Goal: Task Accomplishment & Management: Complete application form

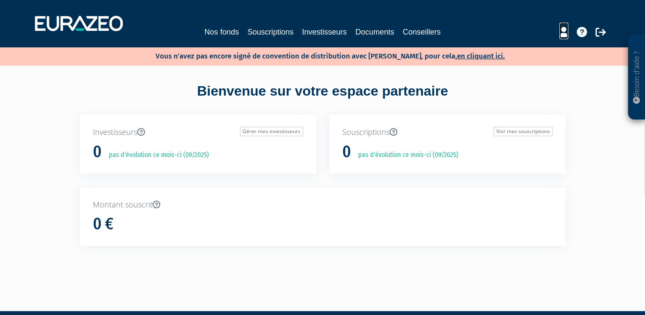
click at [563, 34] on icon at bounding box center [564, 32] width 9 height 10
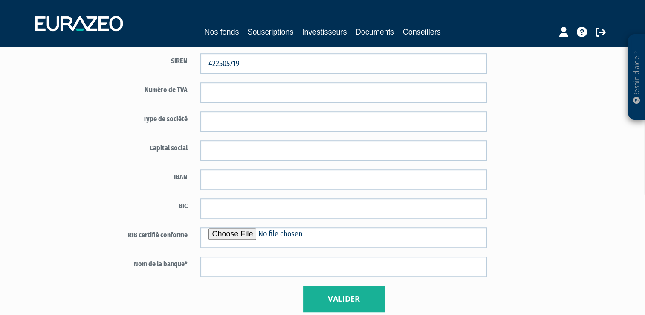
scroll to position [512, 0]
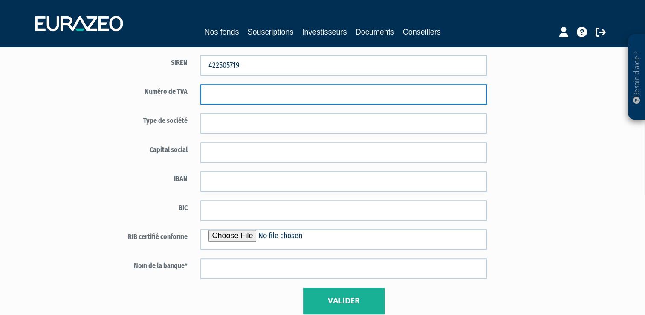
click at [226, 94] on input "text" at bounding box center [343, 94] width 287 height 20
paste input "FR30422505719"
type input "FR30422505719"
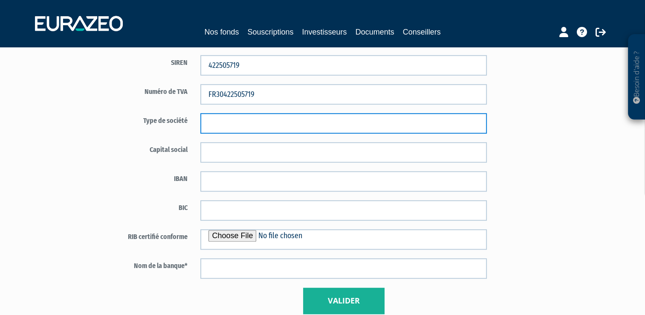
click at [215, 124] on input "text" at bounding box center [343, 123] width 287 height 20
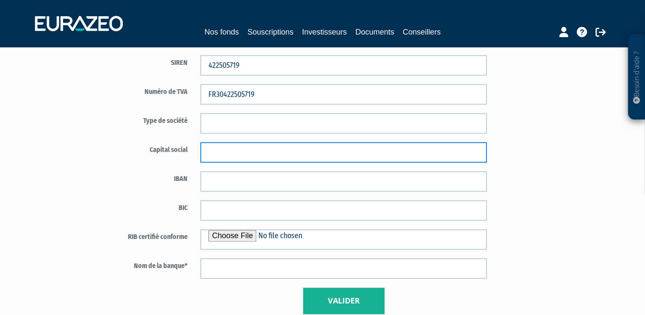
click at [210, 151] on input "text" at bounding box center [343, 152] width 287 height 20
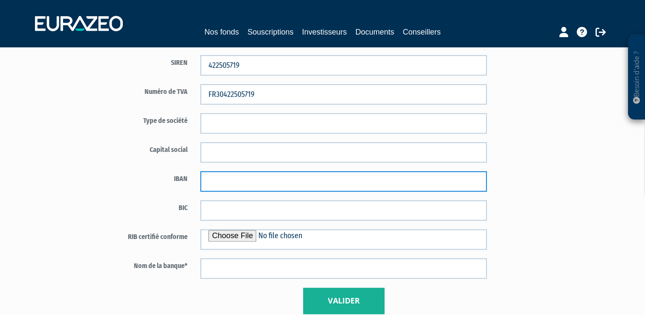
click at [209, 183] on input "text" at bounding box center [343, 181] width 287 height 20
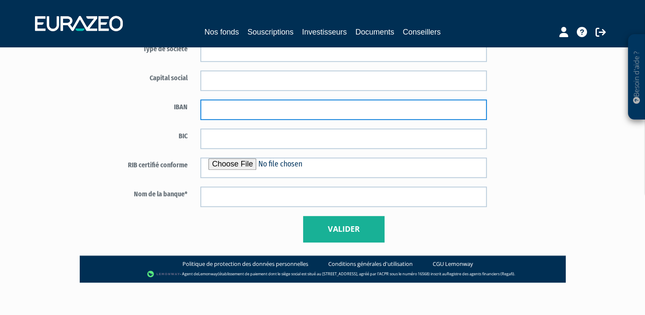
scroll to position [585, 0]
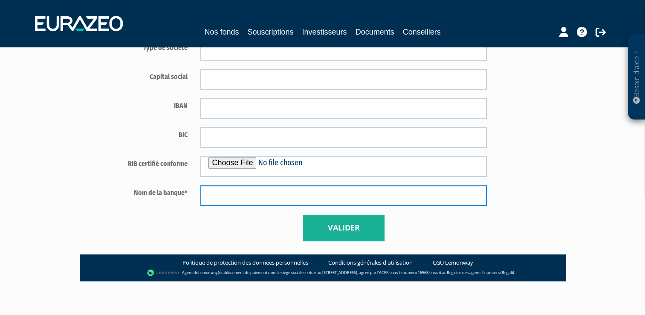
click at [214, 197] on input "text" at bounding box center [343, 195] width 287 height 20
type input "BNP"
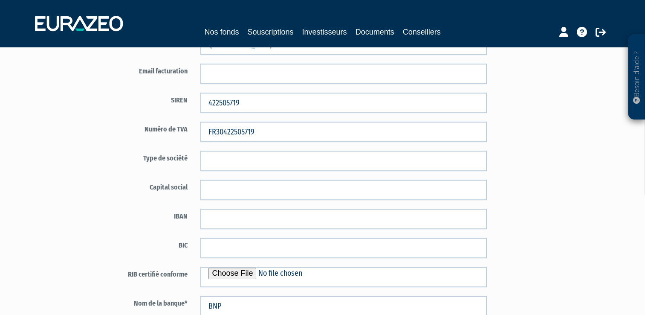
scroll to position [414, 0]
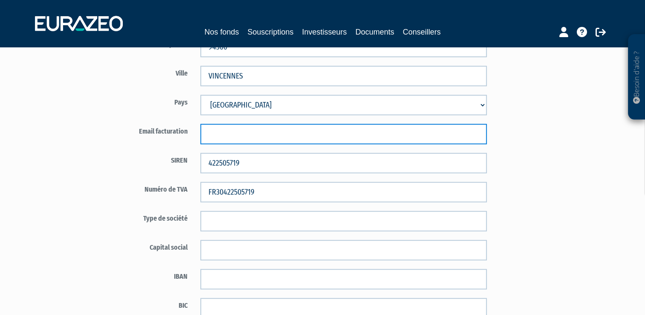
click at [392, 133] on input "text" at bounding box center [343, 134] width 287 height 20
type input "rita.simoes@hyperion-capital.fr"
type input "SIMOES"
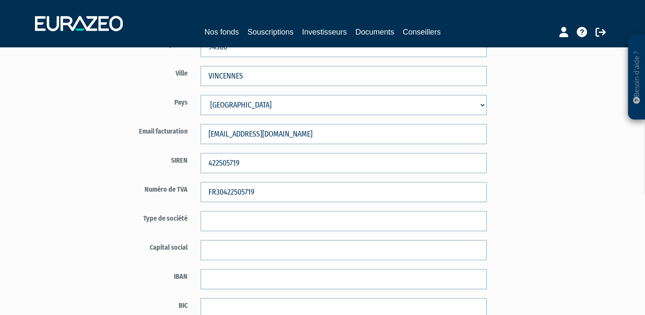
type input "MUST FINANCE"
click at [558, 168] on div "Code distributeur 3657 MUST FINANCE SIMOES 07003154" at bounding box center [344, 65] width 499 height 717
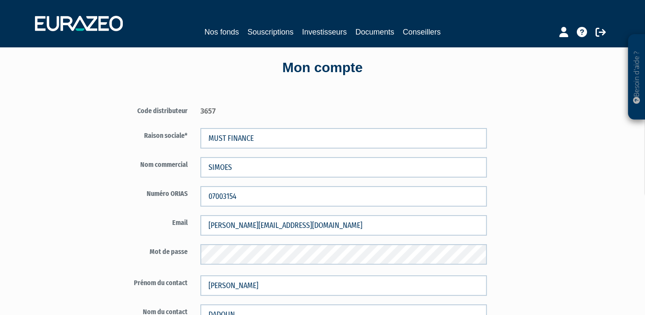
scroll to position [30, 0]
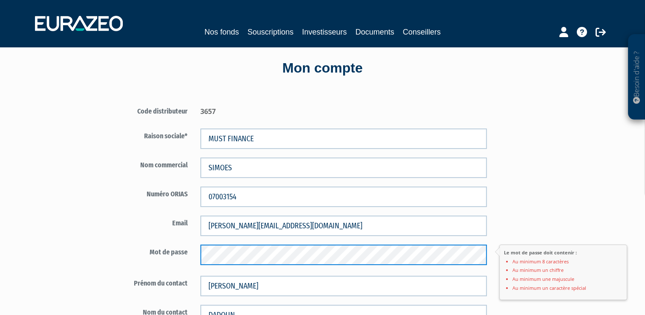
type input "nicolas.dadoun@hyperion-capital.fr"
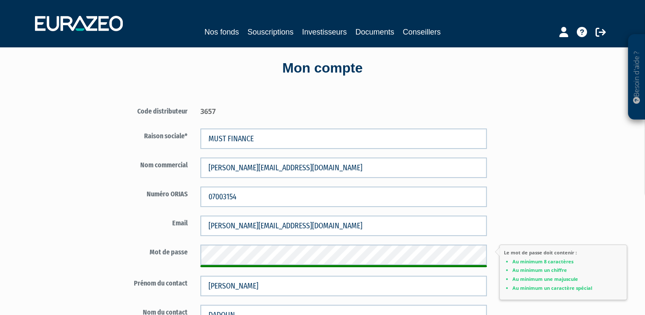
click at [186, 256] on div "Mot de passe Le mot de passe doit contenir : Au minimum 8 caractères Au minimum…" at bounding box center [294, 255] width 399 height 23
drag, startPoint x: 198, startPoint y: 255, endPoint x: 81, endPoint y: 271, distance: 117.6
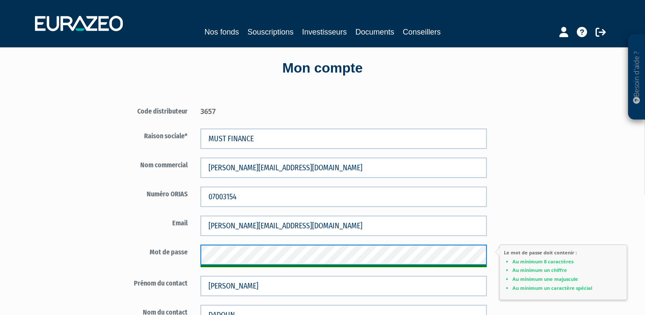
click at [153, 257] on div "Mot de passe Le mot de passe doit contenir : Au minimum 8 caractères Au minimum…" at bounding box center [294, 255] width 399 height 23
click at [176, 258] on div "Mot de passe Le mot de passe doit contenir : Au minimum 8 caractères Au minimum…" at bounding box center [294, 255] width 399 height 23
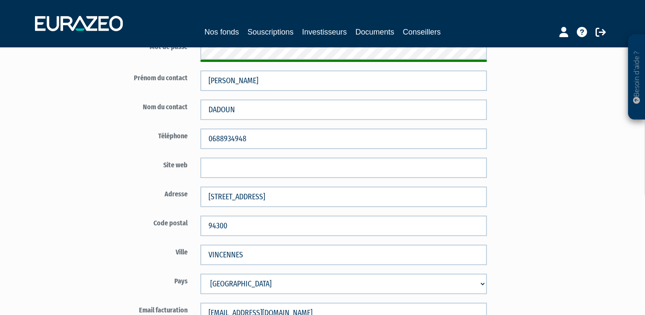
scroll to position [244, 0]
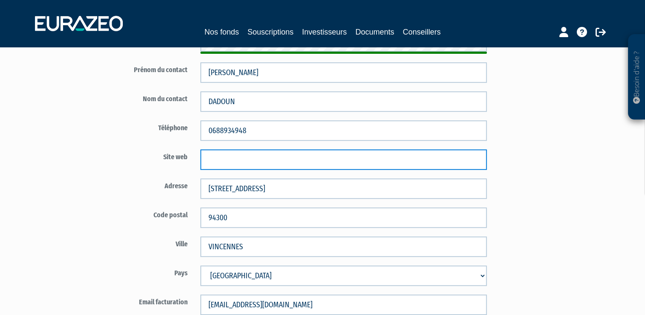
click at [226, 160] on input "text" at bounding box center [343, 159] width 287 height 20
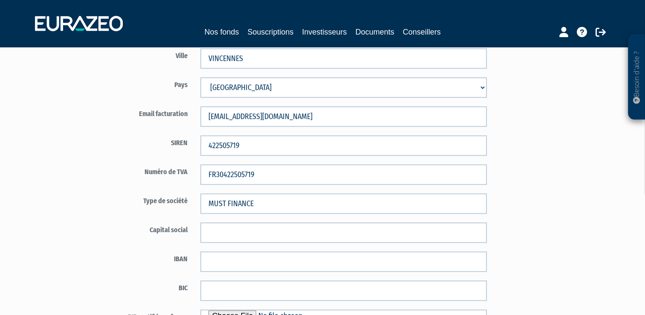
scroll to position [457, 0]
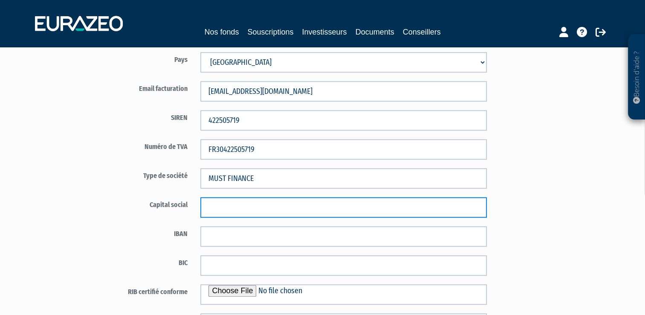
click at [225, 206] on input "text" at bounding box center [343, 207] width 287 height 20
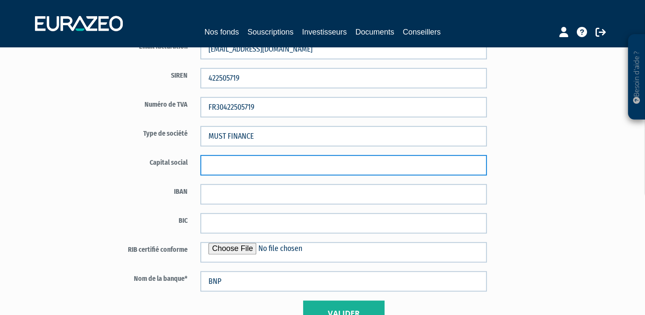
scroll to position [499, 0]
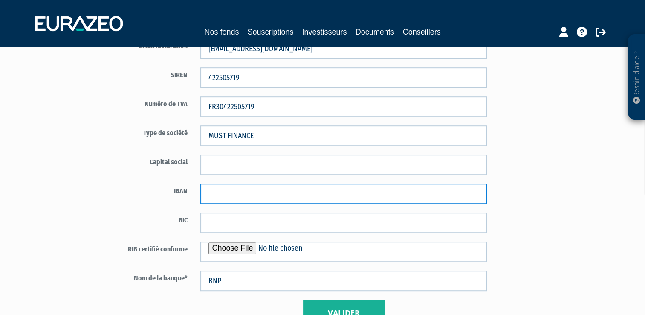
click at [220, 191] on input "text" at bounding box center [343, 193] width 287 height 20
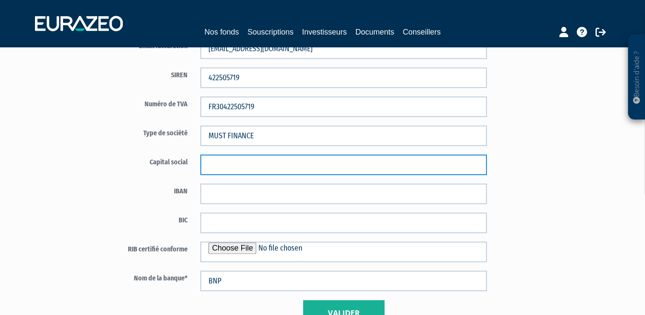
click at [214, 164] on input "text" at bounding box center [343, 164] width 287 height 20
paste input "47 622,45"
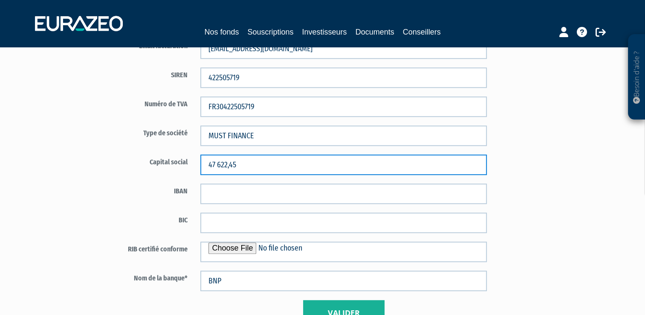
click at [249, 166] on input "47 622,45" at bounding box center [343, 164] width 287 height 20
type input "47 622,45€"
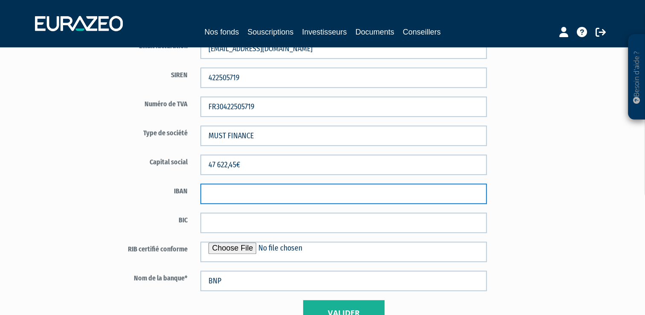
click at [240, 190] on input "text" at bounding box center [343, 193] width 287 height 20
paste input "FR76 3000 4009 3300 0100 9410 157"
type input "FR76 3000 4009 3300 0100 9410 157"
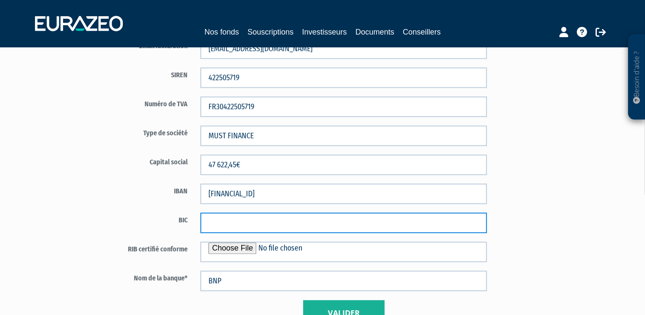
click at [223, 223] on input "text" at bounding box center [343, 222] width 287 height 20
paste input "[SWIFT_CODE]"
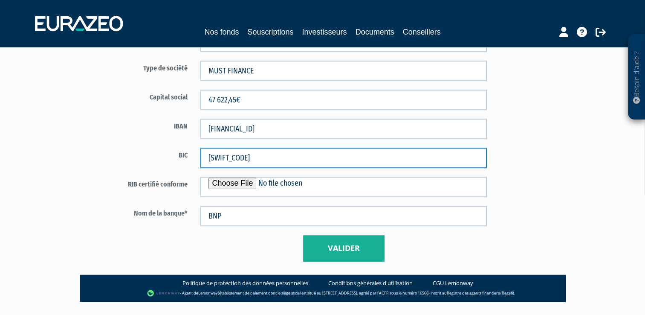
scroll to position [585, 0]
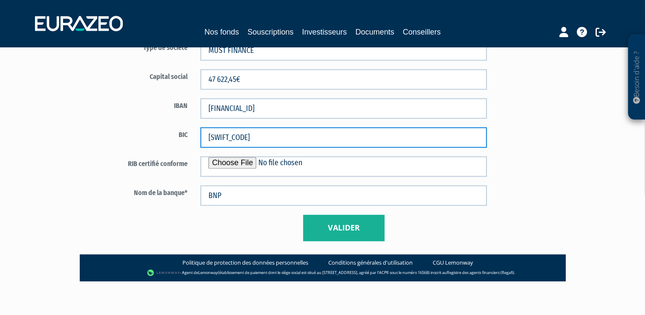
type input "[SWIFT_CODE]"
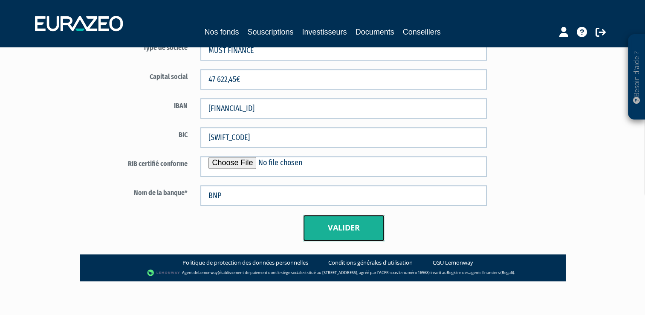
click at [331, 229] on button "Valider" at bounding box center [343, 228] width 81 height 26
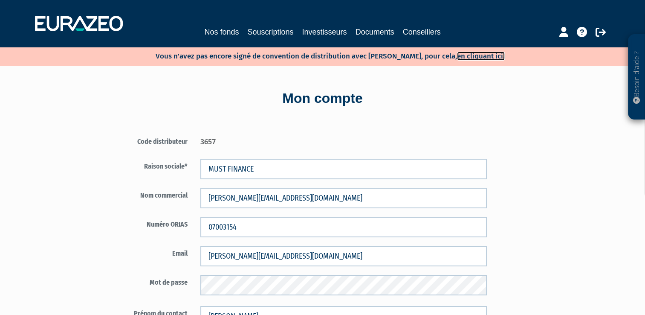
click at [457, 56] on link "en cliquant ici." at bounding box center [481, 56] width 48 height 9
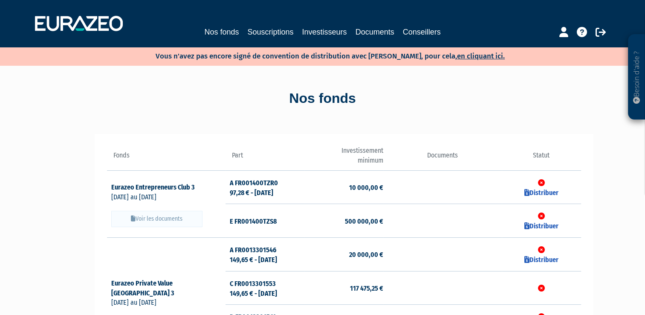
click at [159, 219] on button "Voir les documents" at bounding box center [156, 219] width 91 height 16
click at [465, 55] on link "en cliquant ici." at bounding box center [481, 56] width 48 height 9
drag, startPoint x: 136, startPoint y: 183, endPoint x: 185, endPoint y: 232, distance: 69.4
click at [185, 232] on td "Eurazeo Entrepreneurs Club 3 [DATE] au [DATE]" at bounding box center [166, 203] width 119 height 67
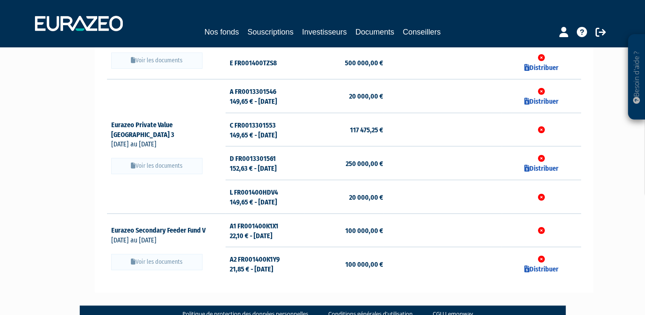
scroll to position [209, 0]
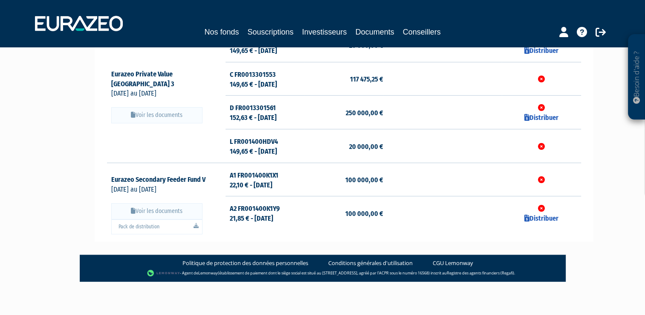
click at [161, 212] on button "Voir les documents" at bounding box center [156, 211] width 91 height 16
click at [147, 225] on link "Pack de distribution" at bounding box center [156, 226] width 91 height 15
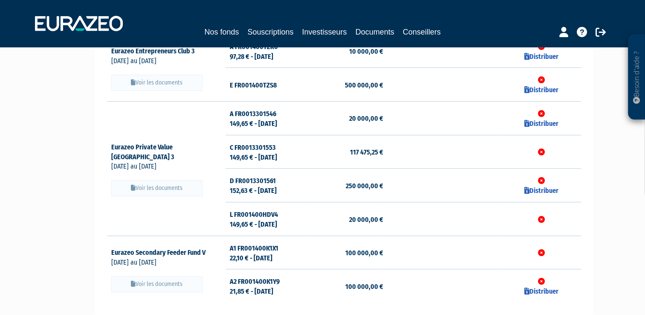
scroll to position [171, 0]
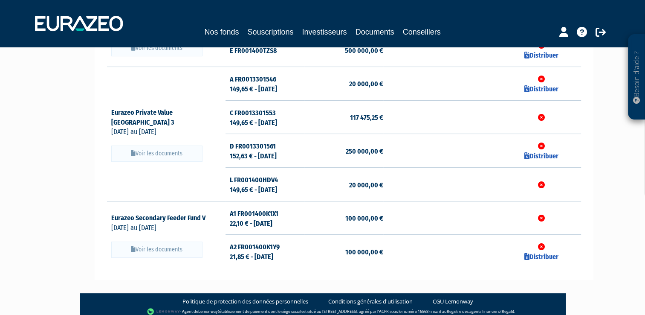
click at [34, 194] on div "Besoin d'aide ? × J'ai besoin d'aide Si vous avez une question à propos du fonc…" at bounding box center [322, 74] width 645 height 490
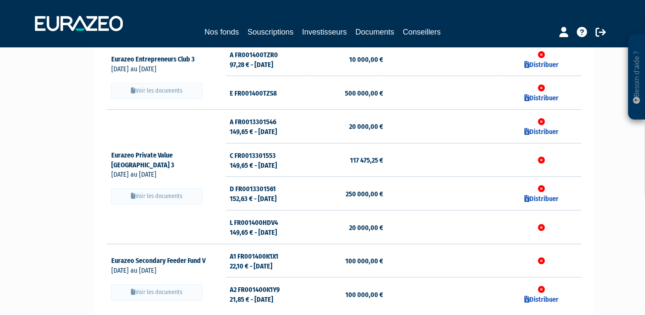
scroll to position [128, 0]
click at [157, 193] on button "Voir les documents" at bounding box center [156, 196] width 91 height 16
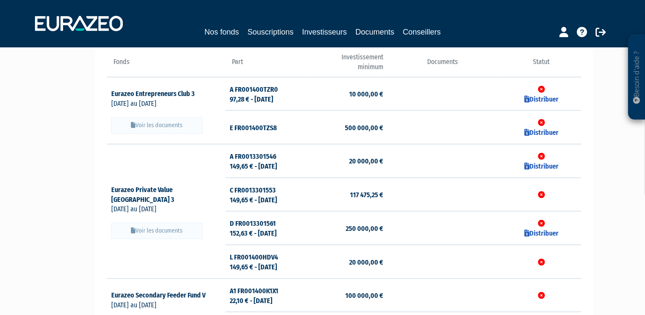
scroll to position [43, 0]
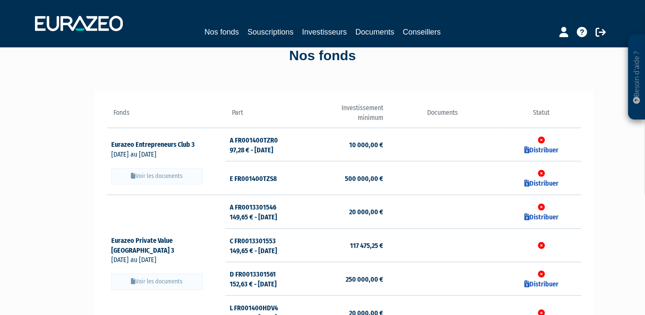
click at [166, 175] on button "Voir les documents" at bounding box center [156, 176] width 91 height 16
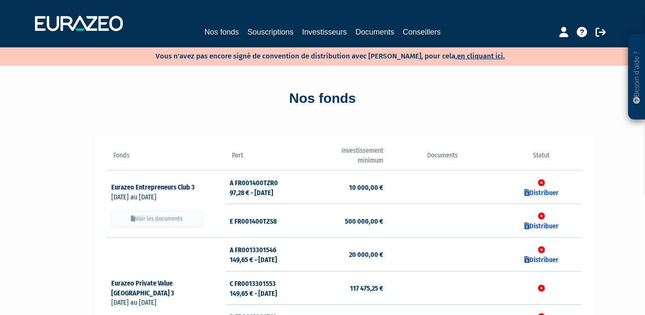
scroll to position [209, 0]
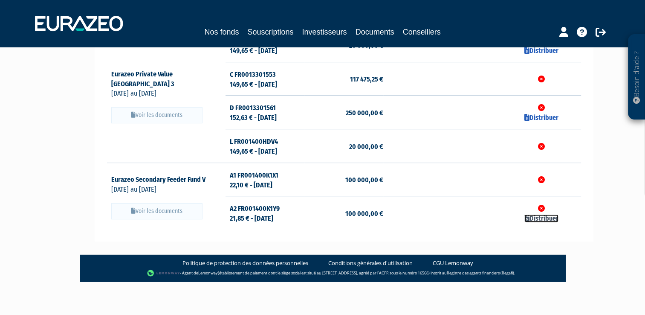
click at [528, 217] on icon at bounding box center [527, 218] width 5 height 7
checkbox input "true"
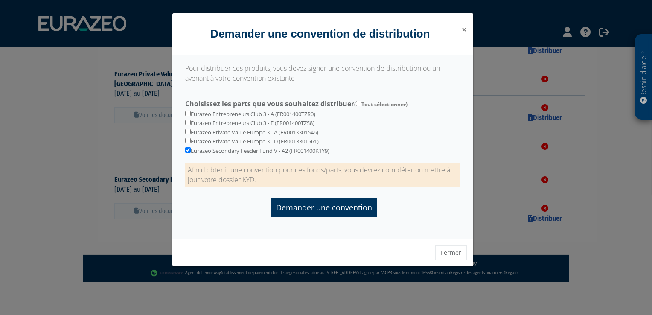
click at [462, 31] on span "×" at bounding box center [463, 29] width 5 height 12
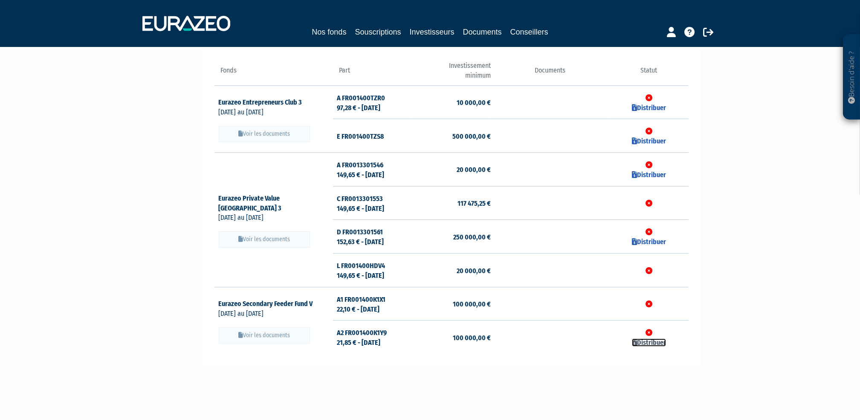
scroll to position [86, 0]
drag, startPoint x: 705, startPoint y: 248, endPoint x: 692, endPoint y: 248, distance: 12.4
click at [645, 248] on div "Besoin d'aide ? × J'ai besoin d'aide Si vous avez une question à propos du fonc…" at bounding box center [430, 198] width 860 height 568
click at [645, 241] on link "Distribuer" at bounding box center [649, 241] width 34 height 8
checkbox input "true"
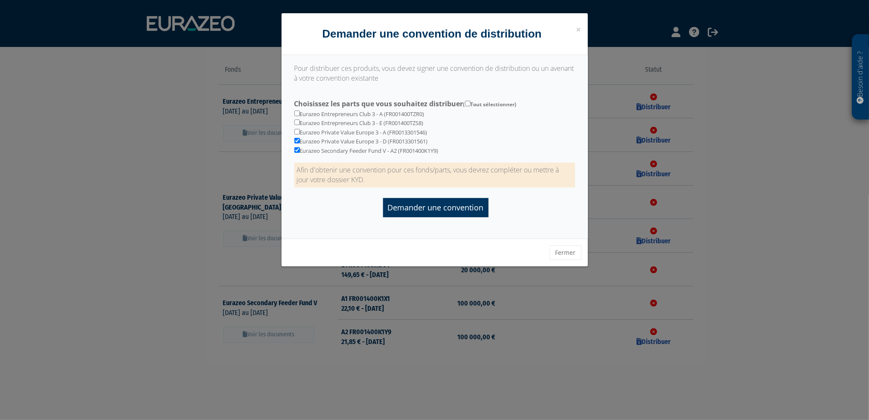
click at [645, 186] on div at bounding box center [434, 210] width 869 height 420
click at [578, 28] on span "×" at bounding box center [578, 29] width 5 height 12
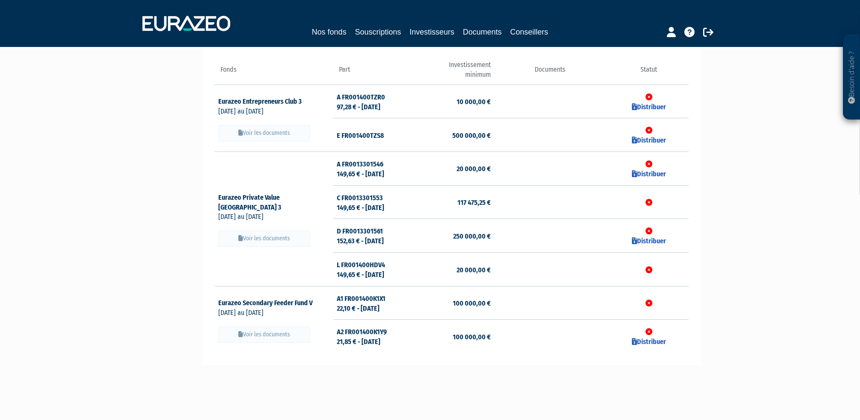
click at [645, 163] on icon at bounding box center [649, 163] width 7 height 7
click at [645, 174] on link "Distribuer" at bounding box center [649, 174] width 34 height 8
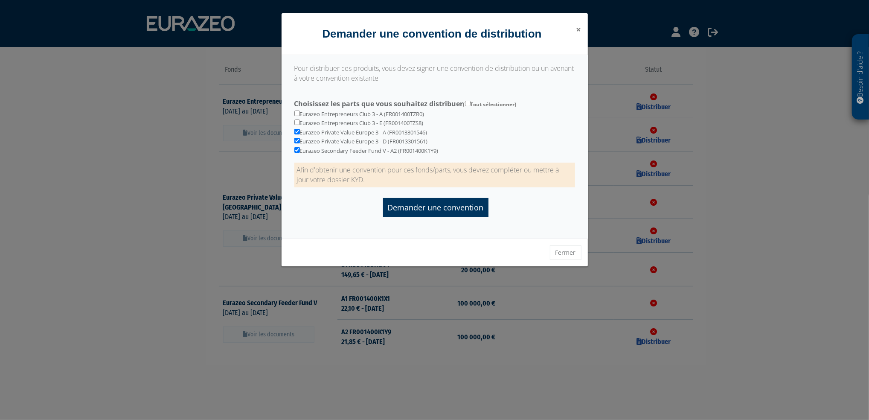
click at [580, 29] on span "×" at bounding box center [578, 29] width 5 height 12
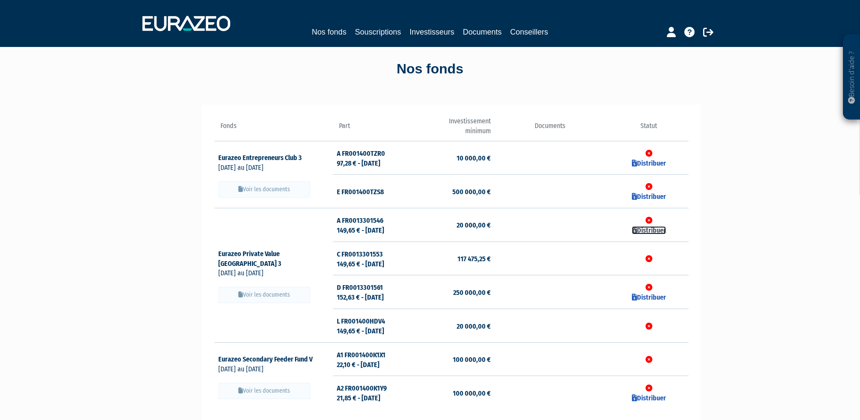
scroll to position [29, 0]
click at [645, 162] on link "Distribuer" at bounding box center [649, 164] width 34 height 8
checkbox input "true"
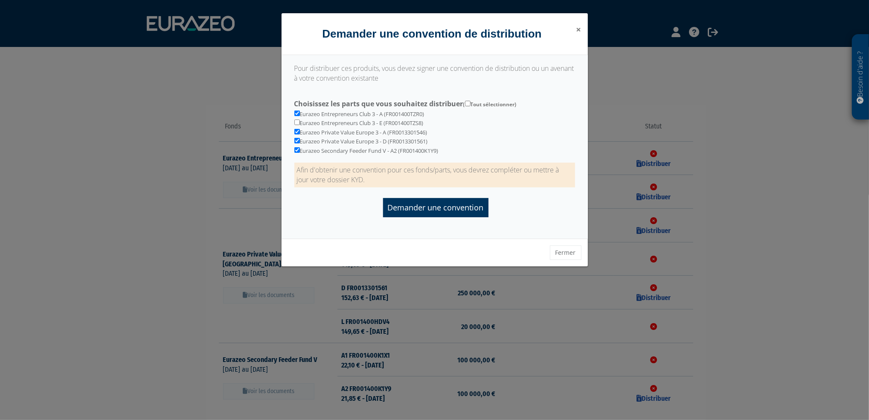
click at [578, 29] on span "×" at bounding box center [578, 29] width 5 height 12
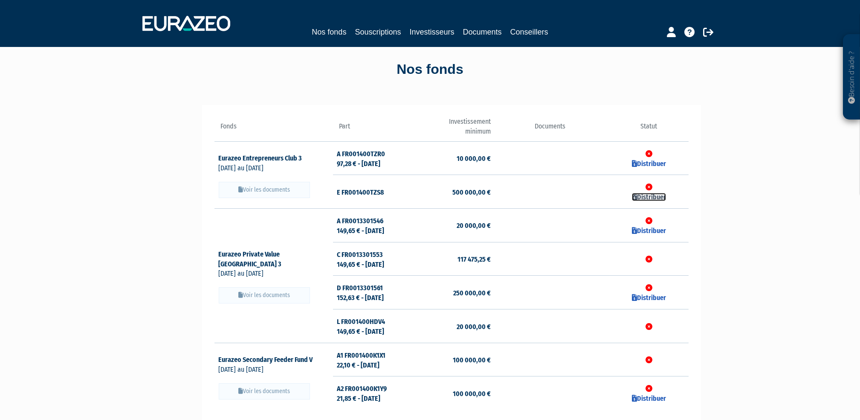
click at [645, 197] on link "Distribuer" at bounding box center [649, 197] width 34 height 8
checkbox input "true"
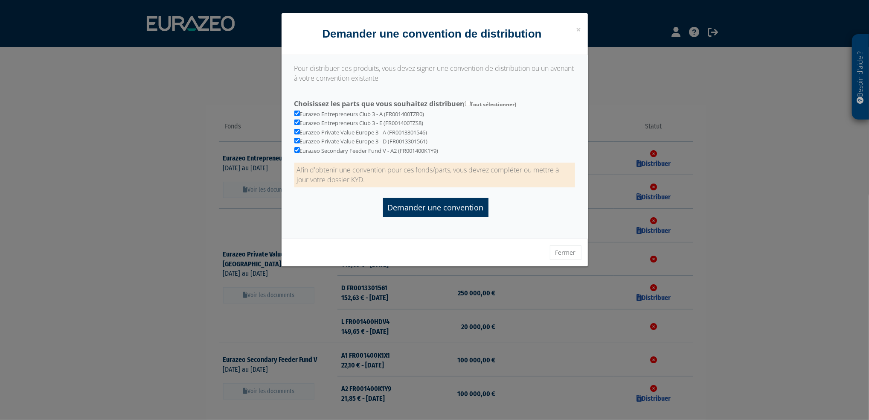
click at [575, 29] on h4 "Demander une convention de distribution" at bounding box center [434, 34] width 293 height 16
click at [579, 30] on span "×" at bounding box center [578, 29] width 5 height 12
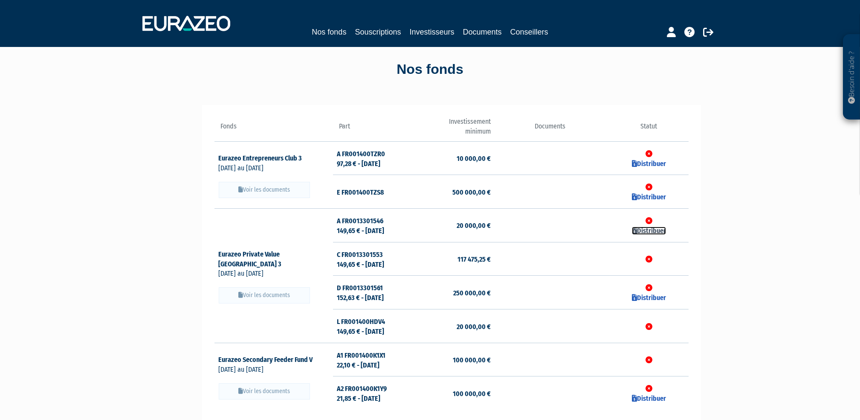
click at [634, 230] on icon at bounding box center [634, 230] width 5 height 7
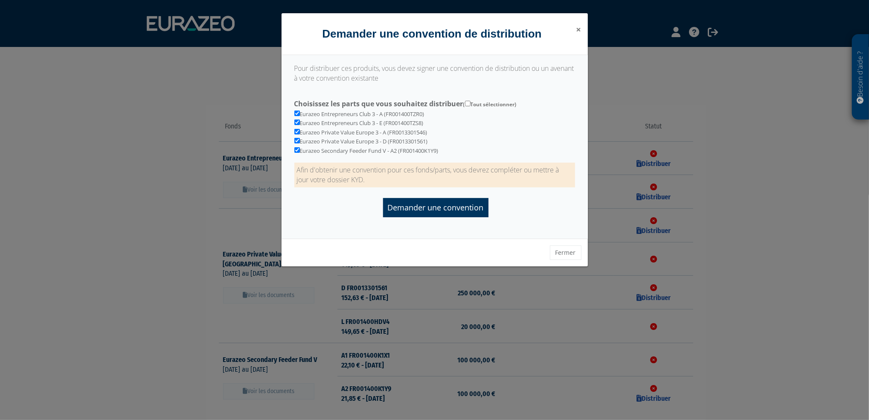
click at [576, 27] on span "×" at bounding box center [578, 29] width 5 height 12
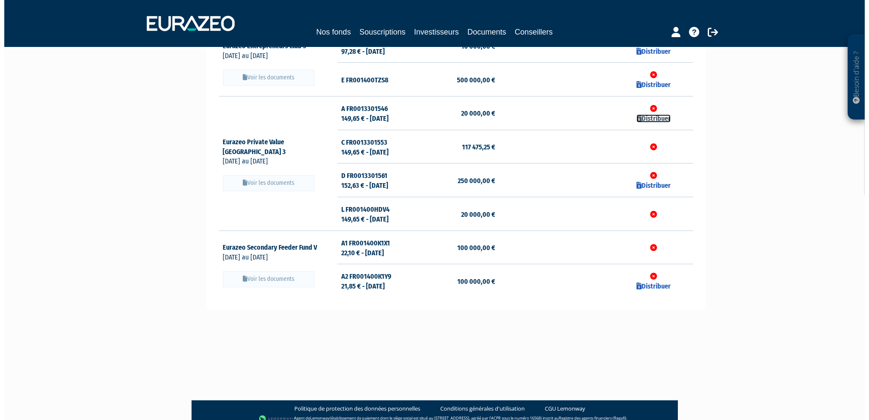
scroll to position [142, 0]
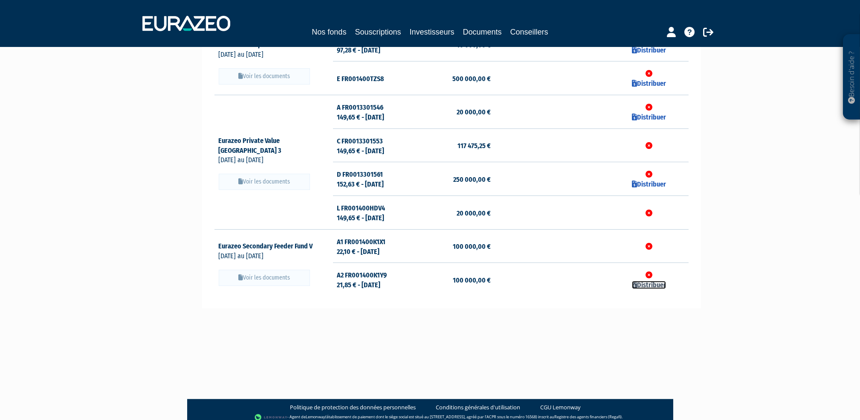
click at [635, 286] on icon at bounding box center [634, 284] width 5 height 7
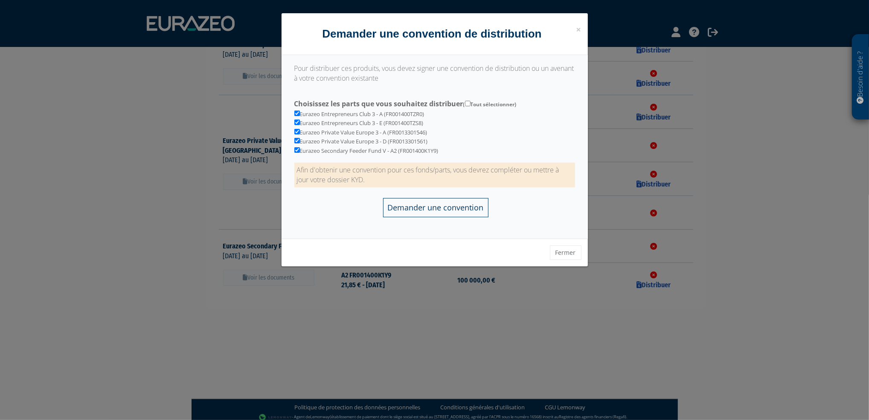
click at [424, 212] on input "Demander une convention" at bounding box center [435, 207] width 105 height 19
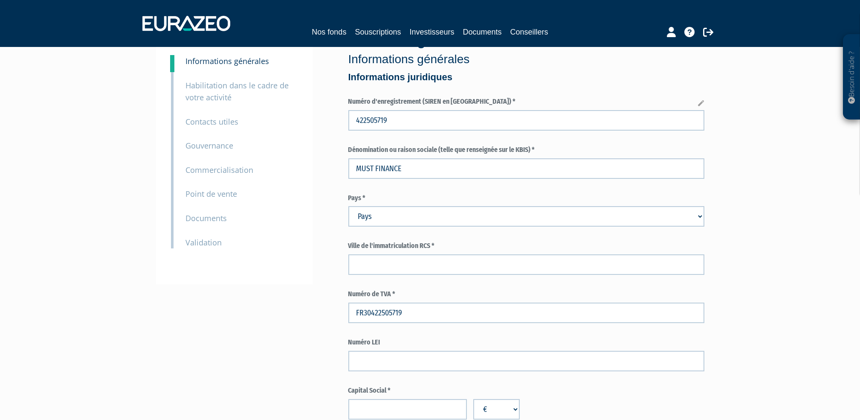
scroll to position [113, 0]
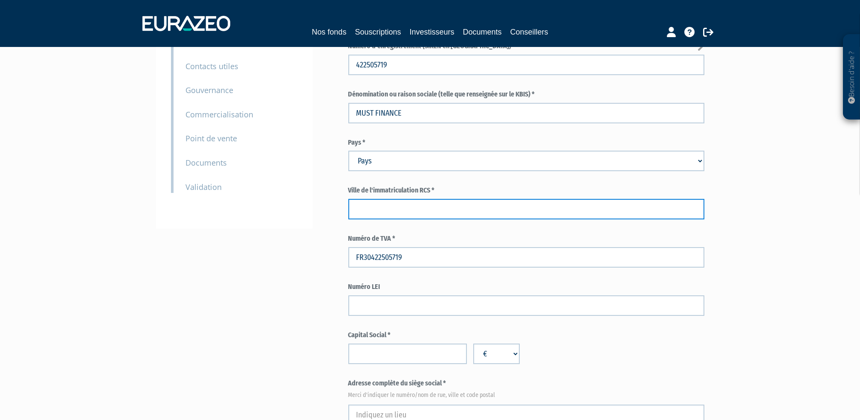
click at [383, 211] on input "text" at bounding box center [526, 209] width 356 height 20
type input "c"
type input "CRETEIL"
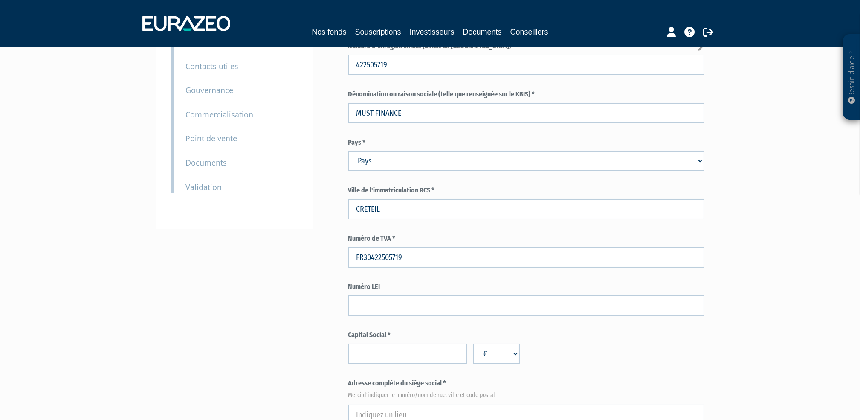
click at [400, 360] on input "number" at bounding box center [407, 353] width 119 height 20
click at [456, 353] on input "1" at bounding box center [407, 353] width 119 height 20
type input "0"
click at [456, 357] on input "0" at bounding box center [407, 353] width 119 height 20
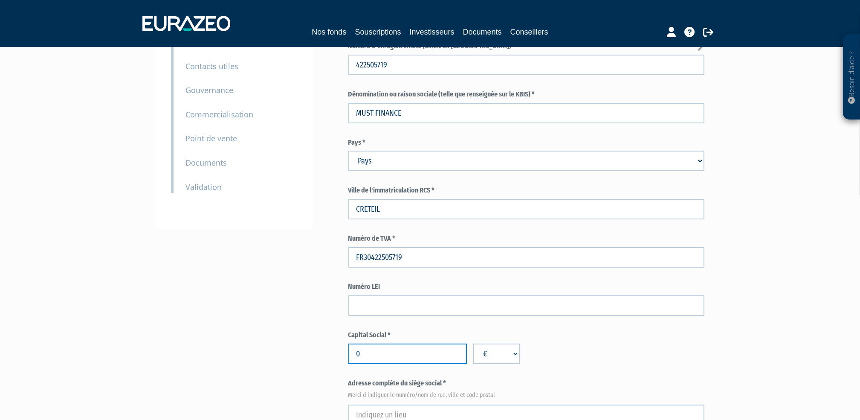
drag, startPoint x: 397, startPoint y: 359, endPoint x: 344, endPoint y: 360, distance: 52.9
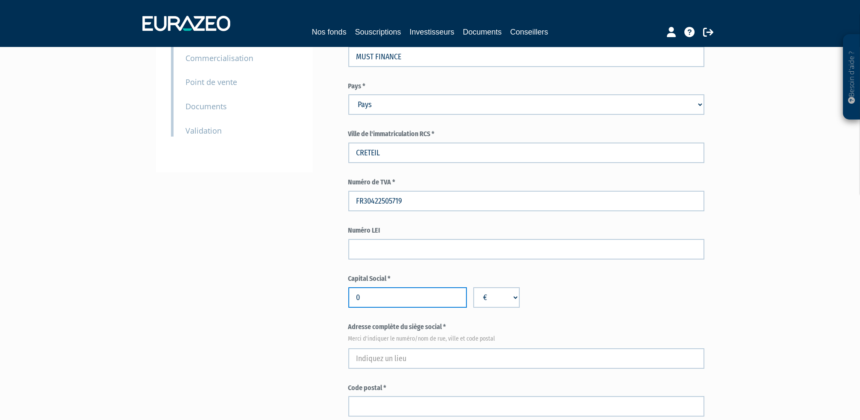
scroll to position [171, 0]
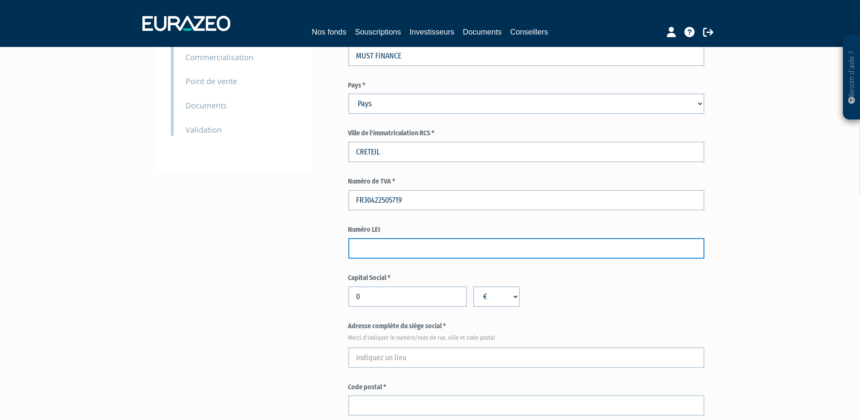
click at [420, 247] on input "text" at bounding box center [526, 248] width 356 height 20
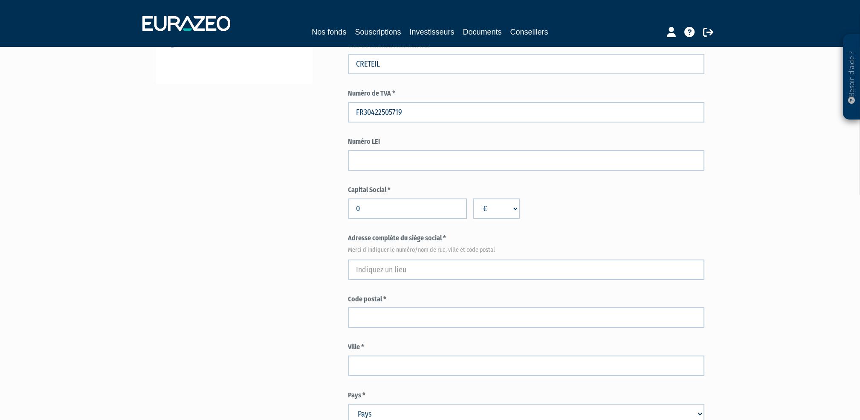
scroll to position [341, 0]
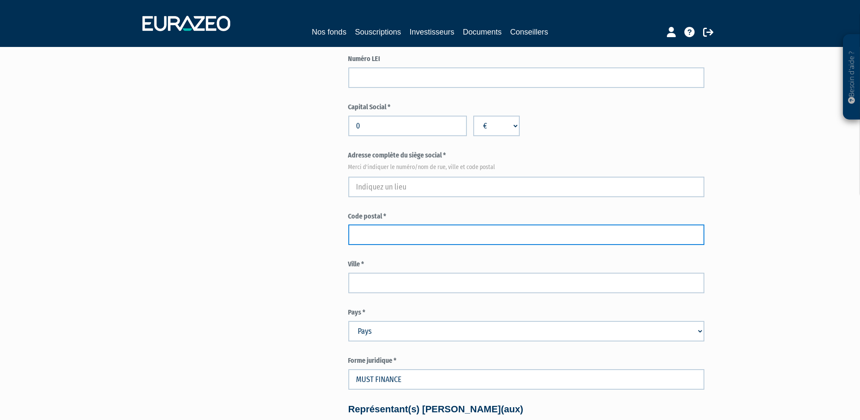
click at [395, 234] on input "text" at bounding box center [526, 234] width 356 height 20
type input "94300"
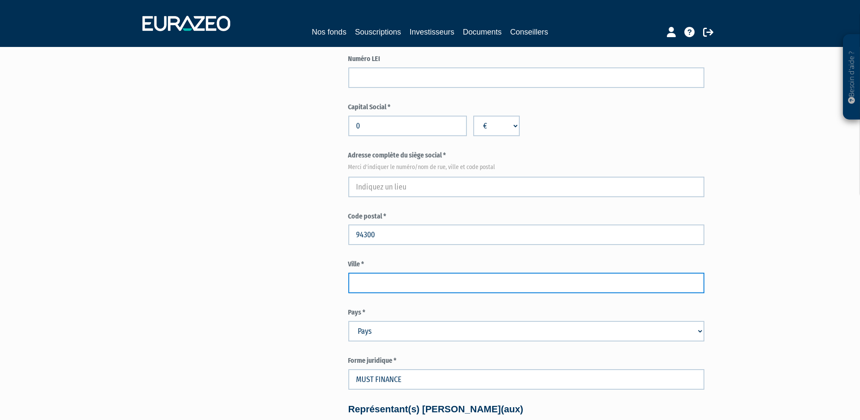
click at [366, 275] on input "text" at bounding box center [526, 283] width 356 height 20
type input "VINCENNES"
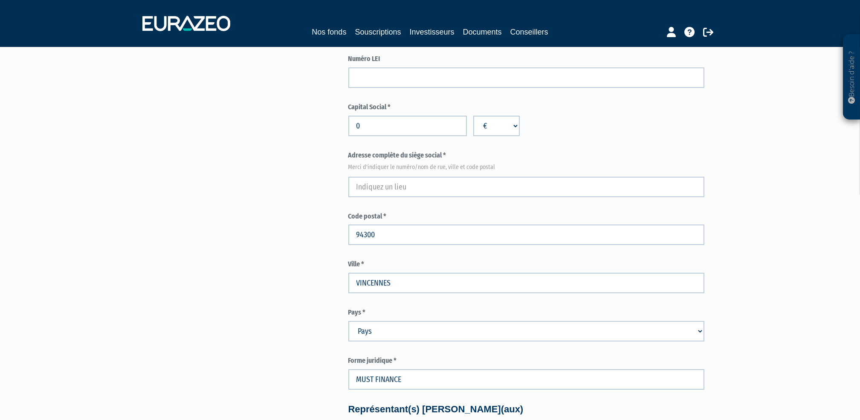
click at [699, 331] on select "Pays [GEOGRAPHIC_DATA] [GEOGRAPHIC_DATA] [GEOGRAPHIC_DATA] [GEOGRAPHIC_DATA] [G…" at bounding box center [526, 331] width 356 height 20
click at [420, 333] on select "Pays [GEOGRAPHIC_DATA] [GEOGRAPHIC_DATA] [GEOGRAPHIC_DATA] [GEOGRAPHIC_DATA] [G…" at bounding box center [526, 331] width 356 height 20
click at [789, 323] on div "Besoin d'aide ? × J'ai besoin d'aide Si vous avez une question à propos du fonc…" at bounding box center [430, 412] width 860 height 1506
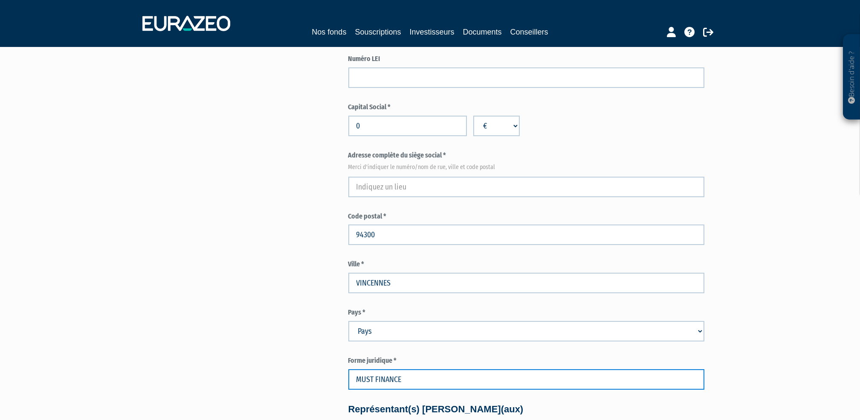
click at [411, 383] on input "MUST FINANCE" at bounding box center [526, 379] width 356 height 20
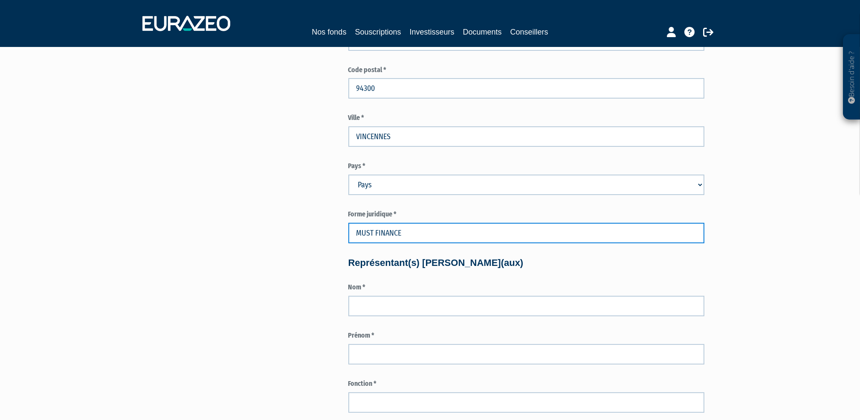
scroll to position [512, 0]
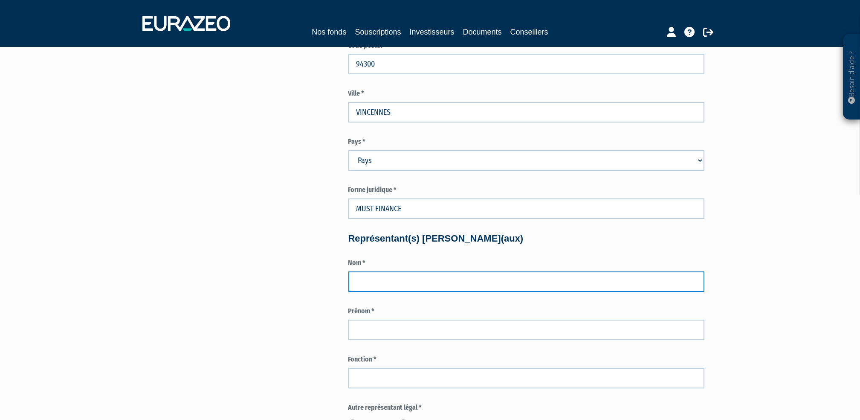
click at [390, 281] on input "text" at bounding box center [526, 281] width 356 height 20
type input "DADOUN"
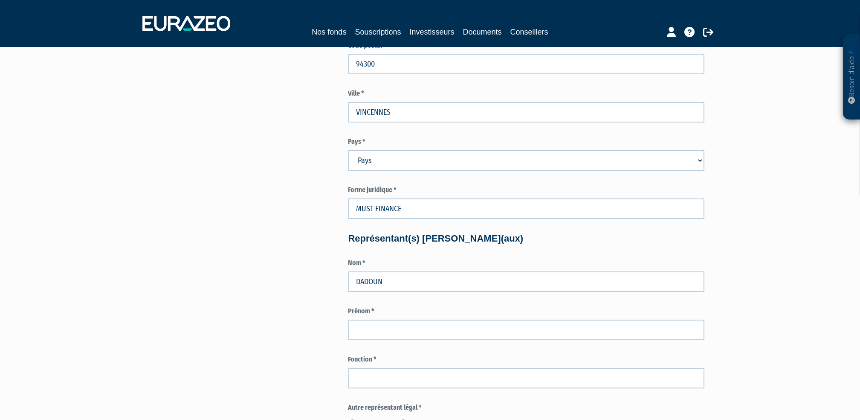
select select "75"
type input "[PERSON_NAME]"
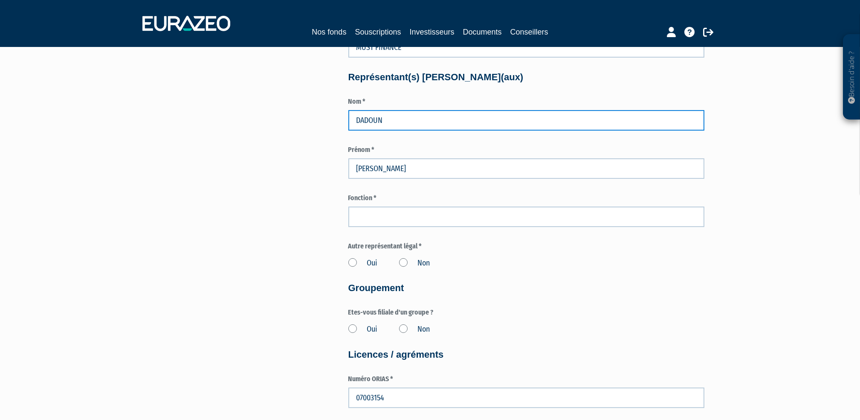
scroll to position [682, 0]
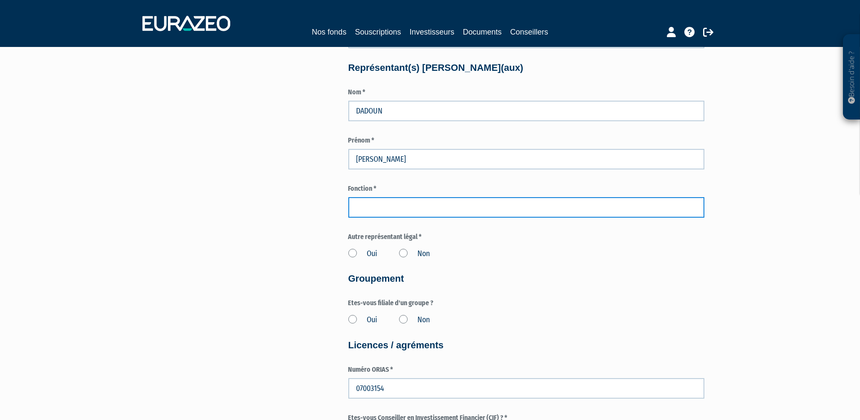
click at [391, 203] on input "text" at bounding box center [526, 207] width 356 height 20
type input "DIRECTEUR GENERAL"
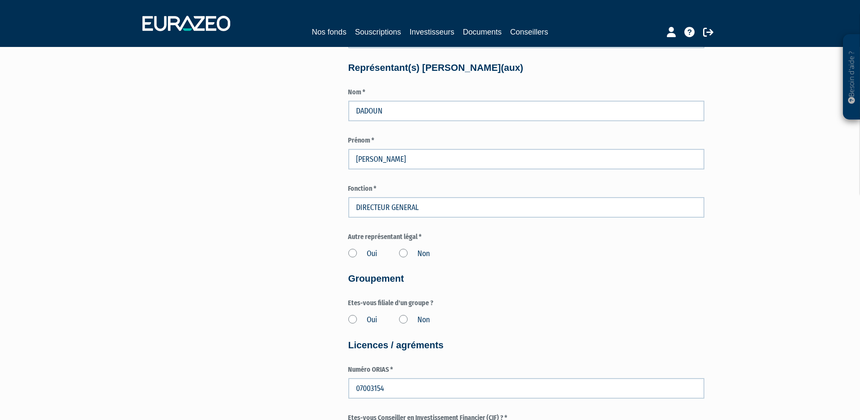
click at [499, 262] on form "Informations juridiques Numéro d'enregistrement (SIREN en [GEOGRAPHIC_DATA]) * …" at bounding box center [526, 125] width 356 height 1355
click at [352, 256] on label "Oui" at bounding box center [362, 253] width 29 height 11
click at [0, 0] on input "Oui" at bounding box center [0, 0] width 0 height 0
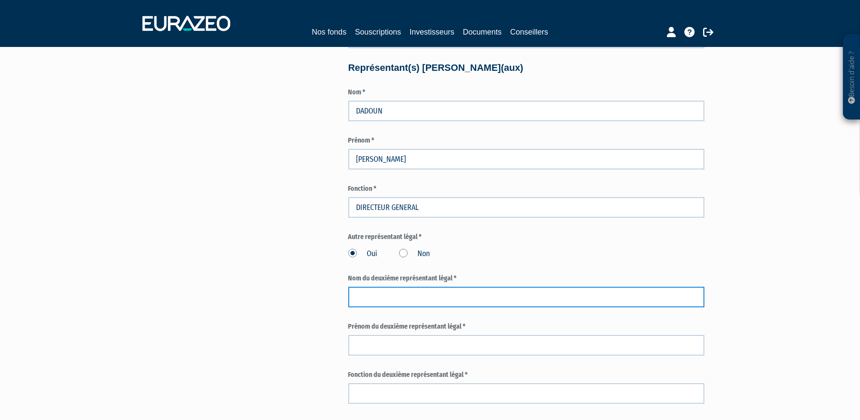
click at [366, 299] on input "text" at bounding box center [526, 297] width 356 height 20
type input "VERVISCH"
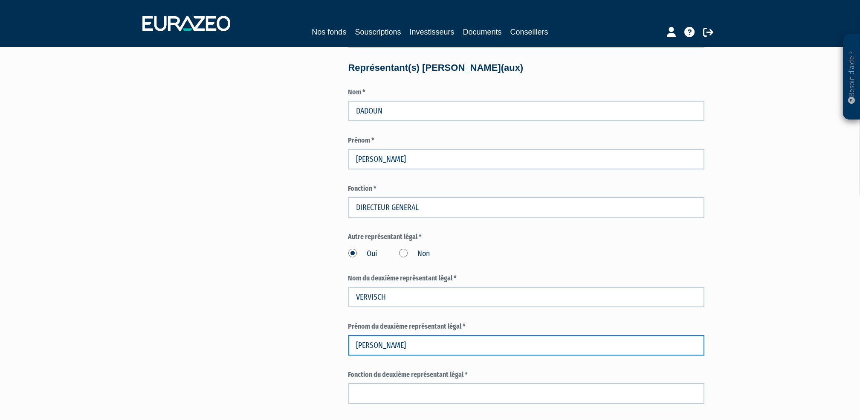
type input "[PERSON_NAME]"
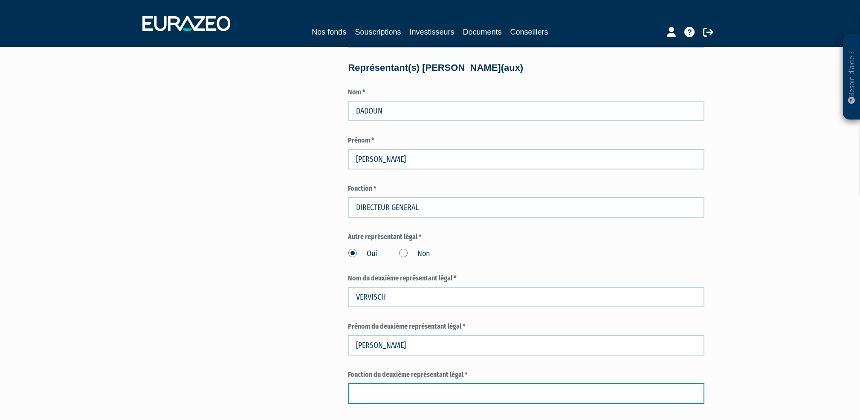
click at [385, 395] on input "text" at bounding box center [526, 393] width 356 height 20
type input "PRESIDENT"
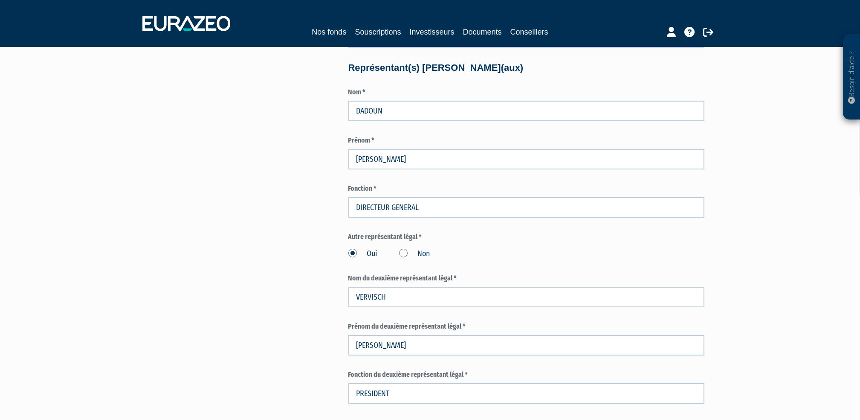
click at [778, 301] on div "Besoin d'aide ? × J'ai besoin d'aide Si vous avez une question à propos du fonc…" at bounding box center [430, 143] width 860 height 1650
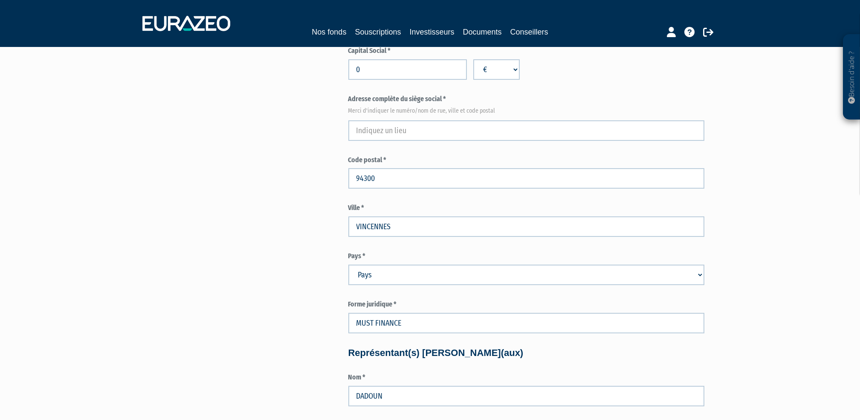
scroll to position [341, 0]
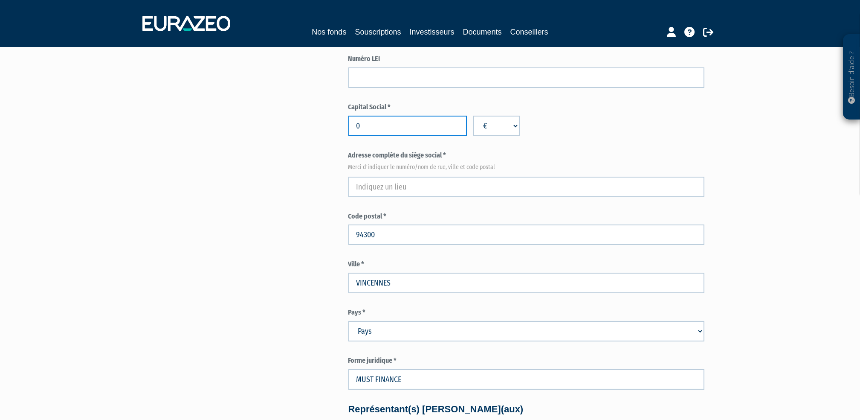
click at [378, 119] on input "0" at bounding box center [407, 126] width 119 height 20
type input "47622"
type input "47622.45"
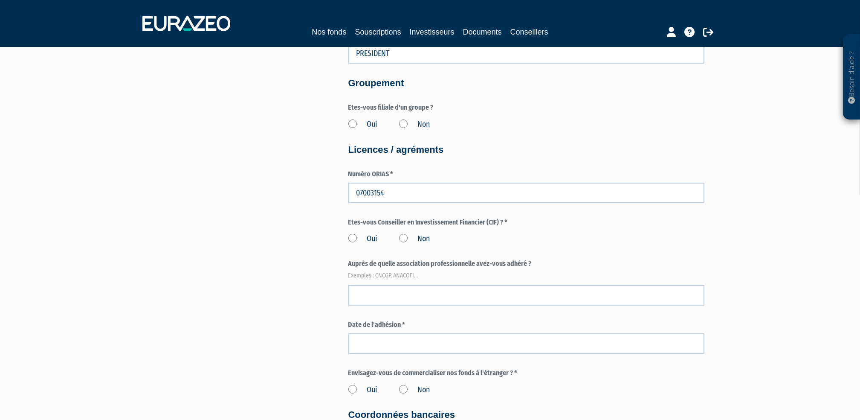
scroll to position [1024, 0]
click at [353, 238] on label "Oui" at bounding box center [362, 237] width 29 height 11
click at [0, 0] on input "Oui" at bounding box center [0, 0] width 0 height 0
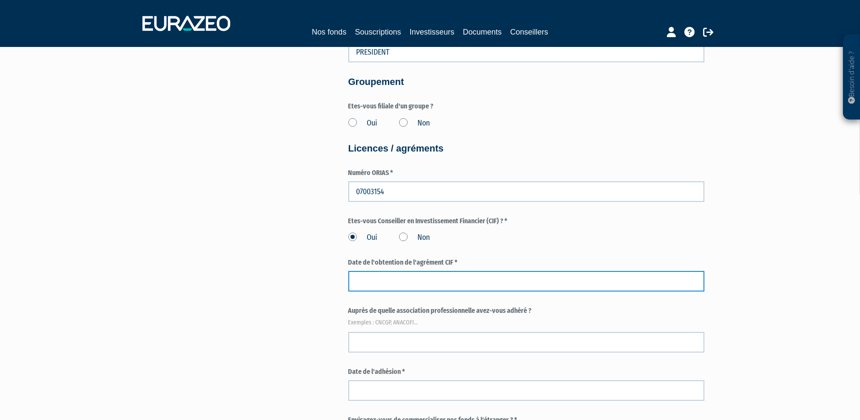
click at [364, 284] on input at bounding box center [526, 281] width 356 height 20
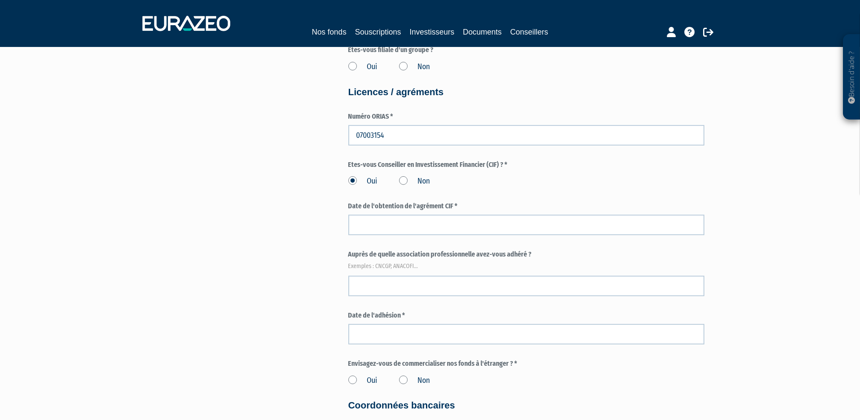
scroll to position [1080, 0]
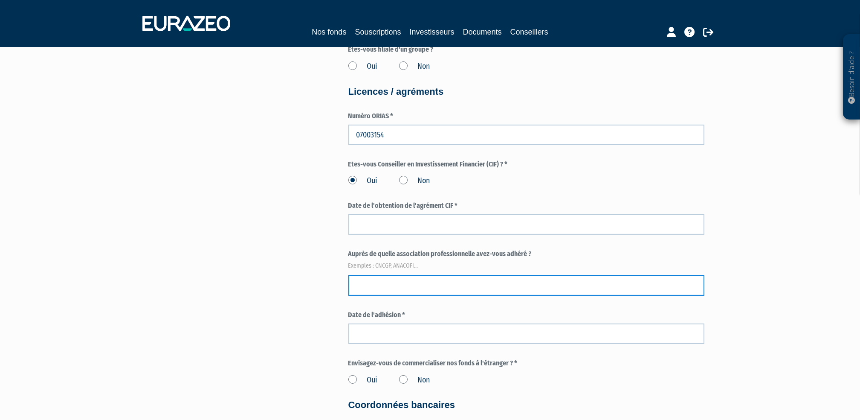
click at [384, 286] on input "text" at bounding box center [526, 285] width 356 height 20
type input "CNCGP"
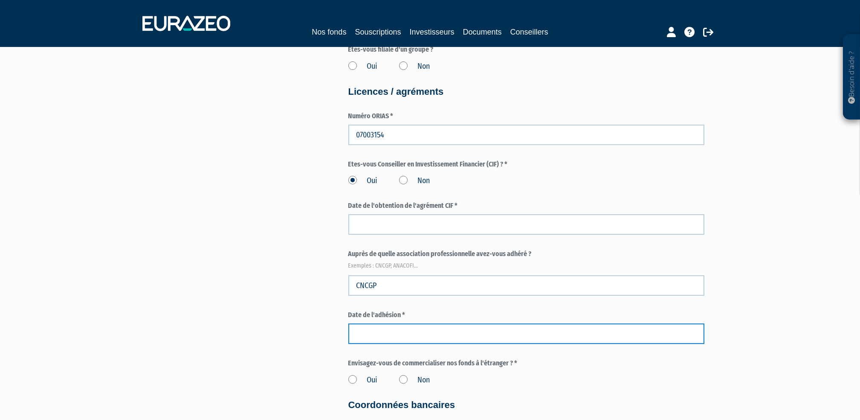
click at [363, 337] on input at bounding box center [526, 333] width 356 height 20
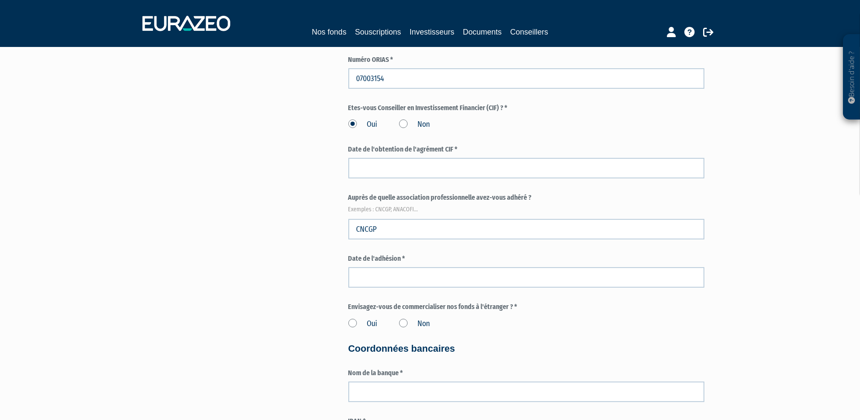
scroll to position [1137, 0]
click at [403, 324] on label "Non" at bounding box center [414, 323] width 31 height 11
click at [0, 0] on input "Non" at bounding box center [0, 0] width 0 height 0
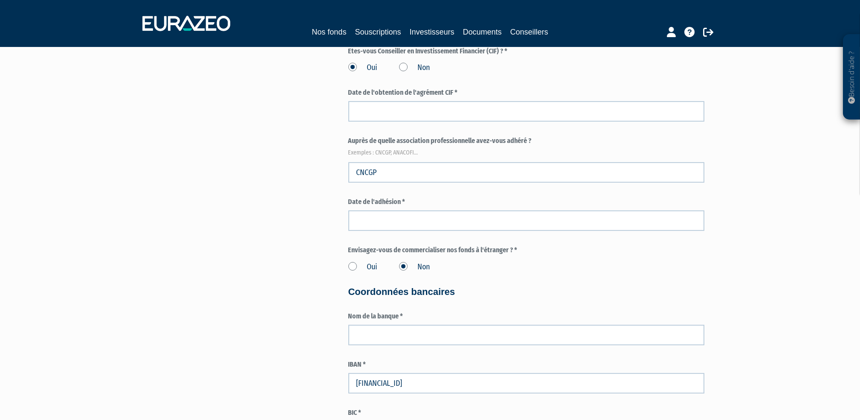
scroll to position [1194, 0]
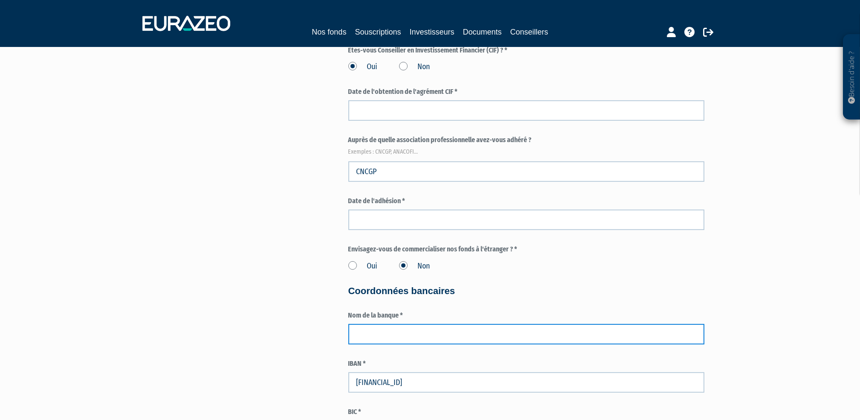
click at [438, 334] on input "text" at bounding box center [526, 334] width 356 height 20
type input "BNP"
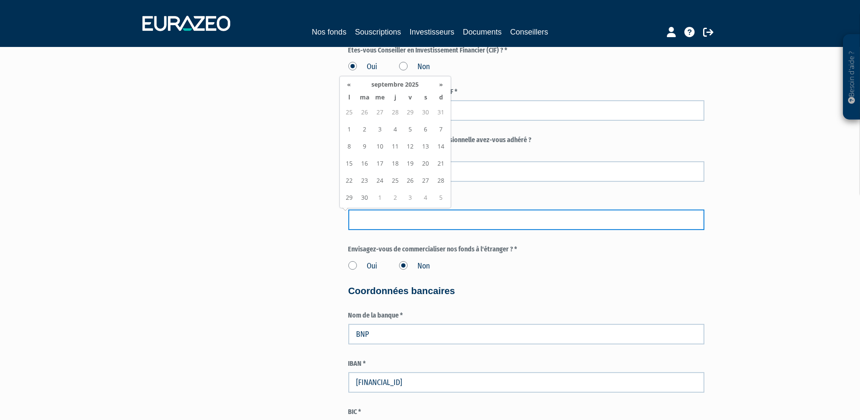
click at [360, 225] on input at bounding box center [526, 219] width 356 height 20
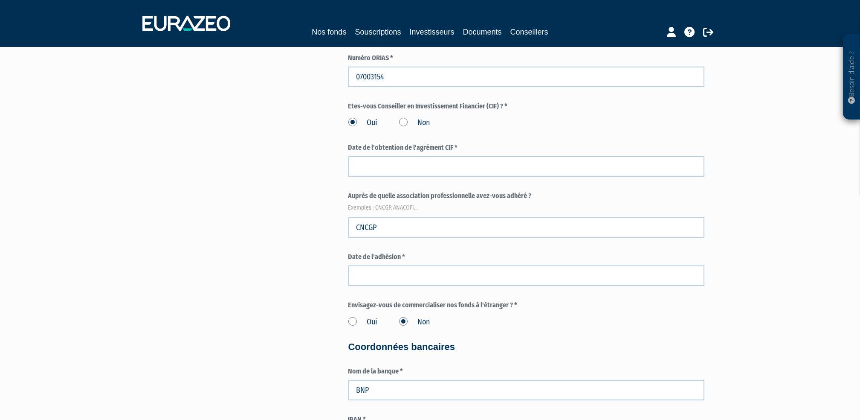
scroll to position [1137, 0]
